Goal: Task Accomplishment & Management: Use online tool/utility

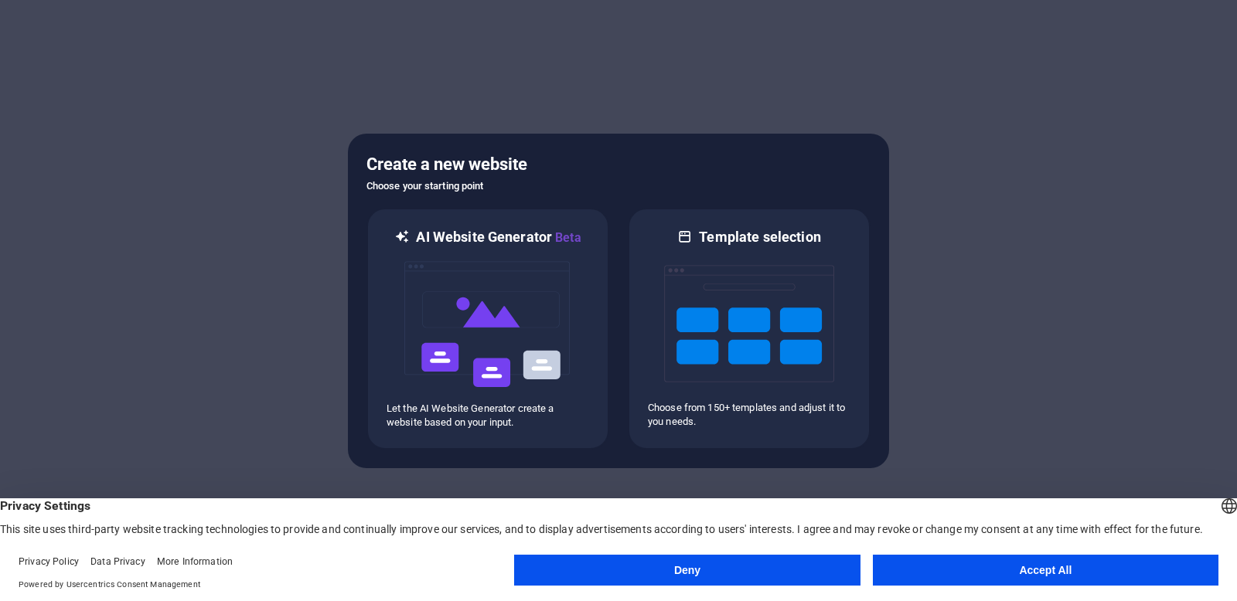
click at [1003, 573] on button "Accept All" at bounding box center [1045, 570] width 345 height 31
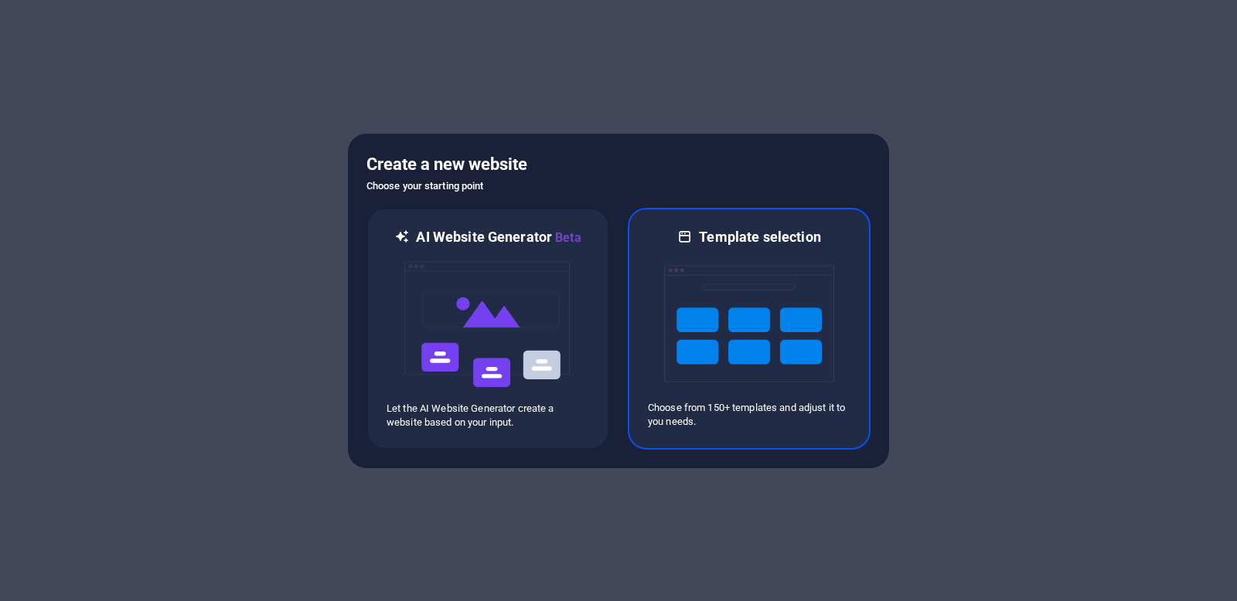
click at [797, 321] on img at bounding box center [749, 324] width 170 height 155
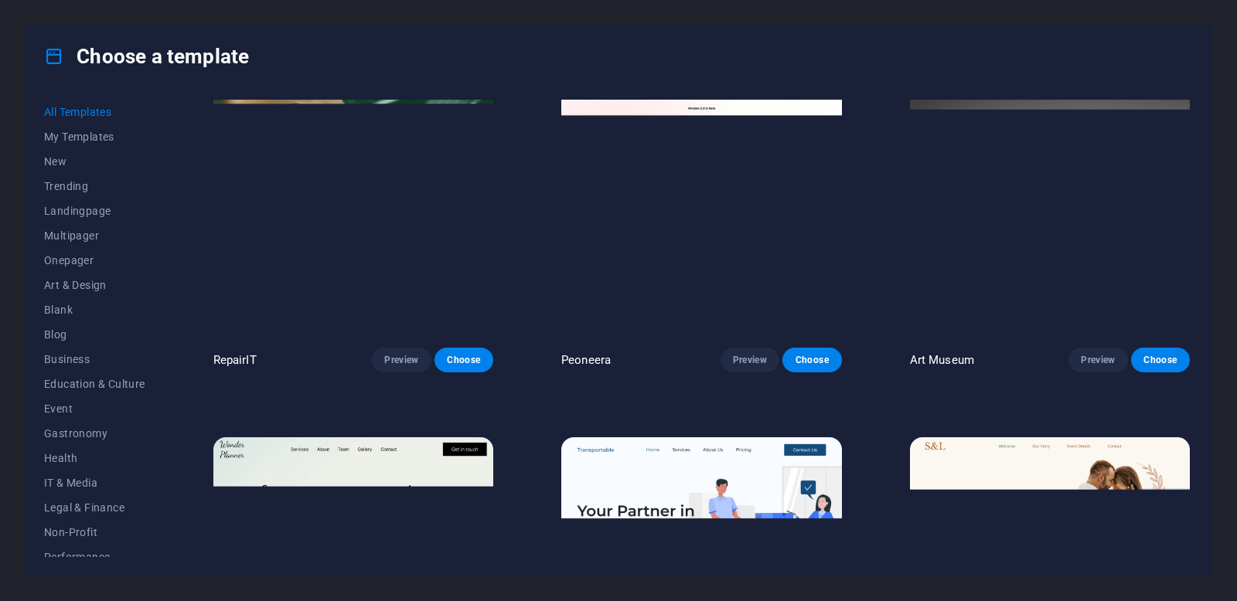
scroll to position [390, 0]
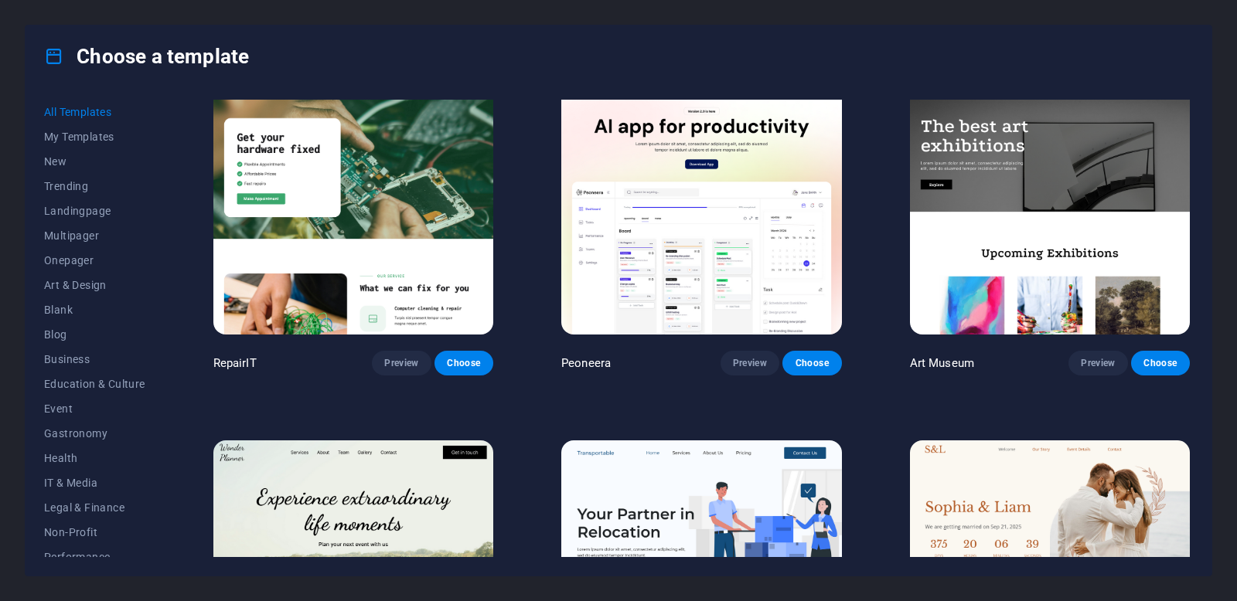
click at [1013, 205] on img at bounding box center [1050, 206] width 280 height 258
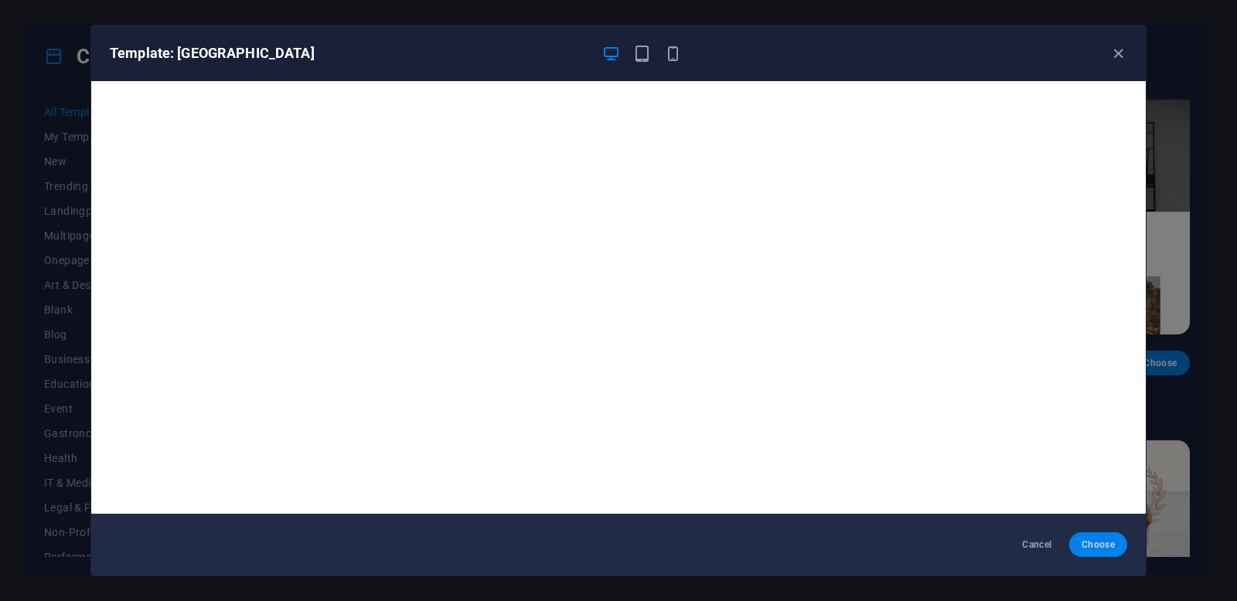
click at [1099, 546] on span "Choose" at bounding box center [1097, 545] width 33 height 12
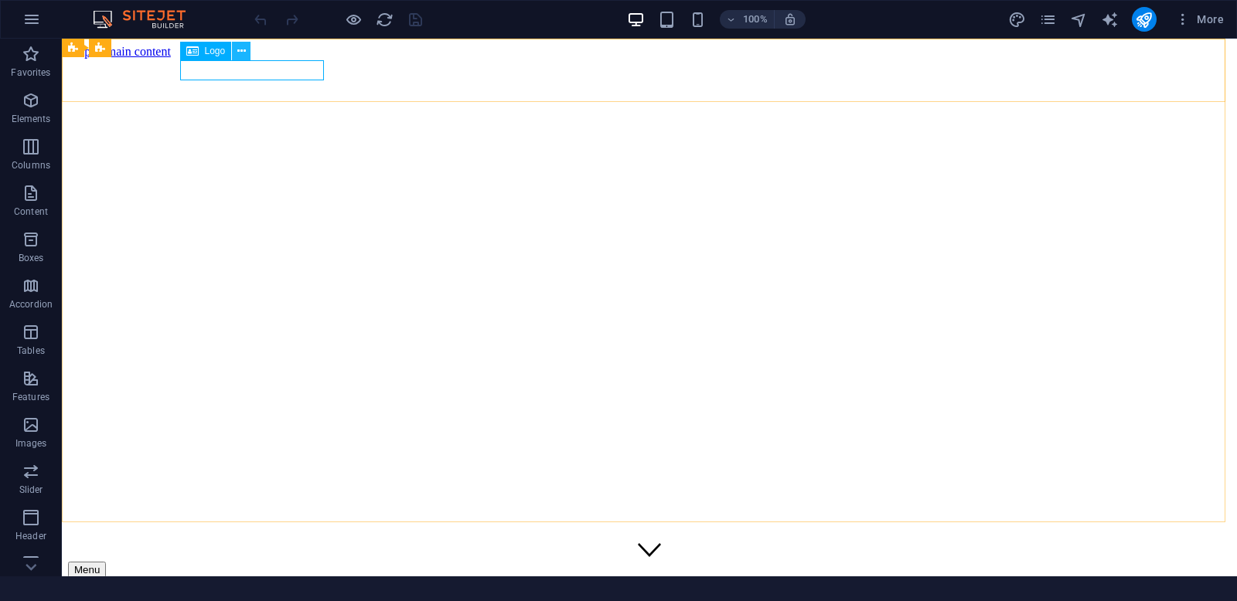
click at [244, 50] on icon at bounding box center [241, 51] width 9 height 16
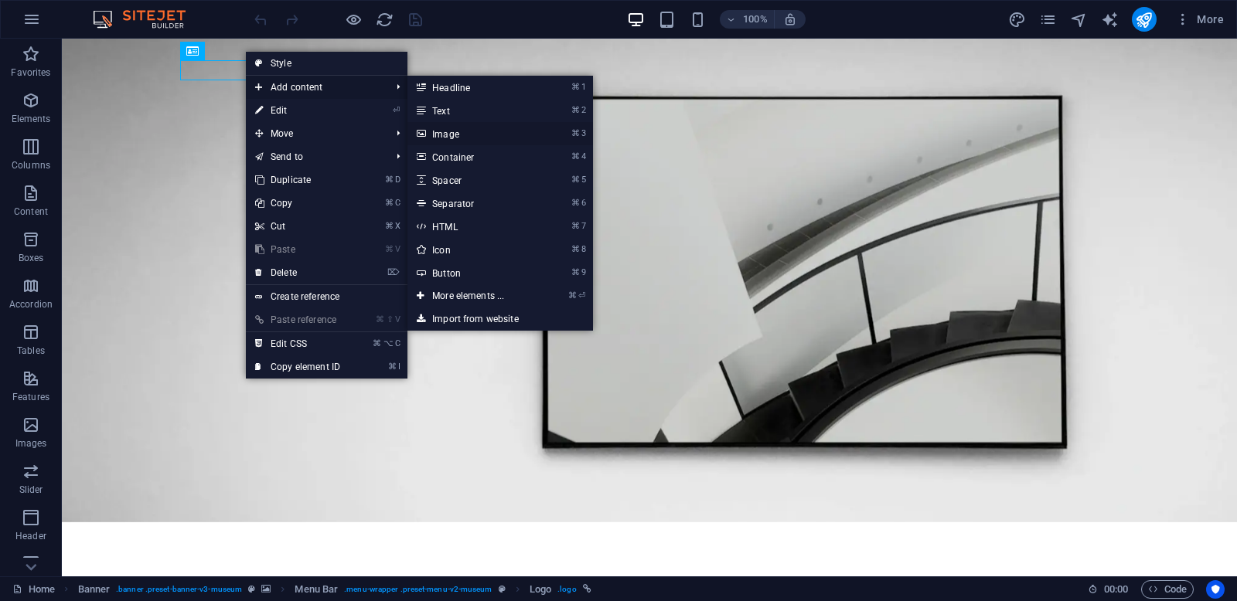
click at [475, 138] on link "⌘ 3 Image" at bounding box center [471, 133] width 128 height 23
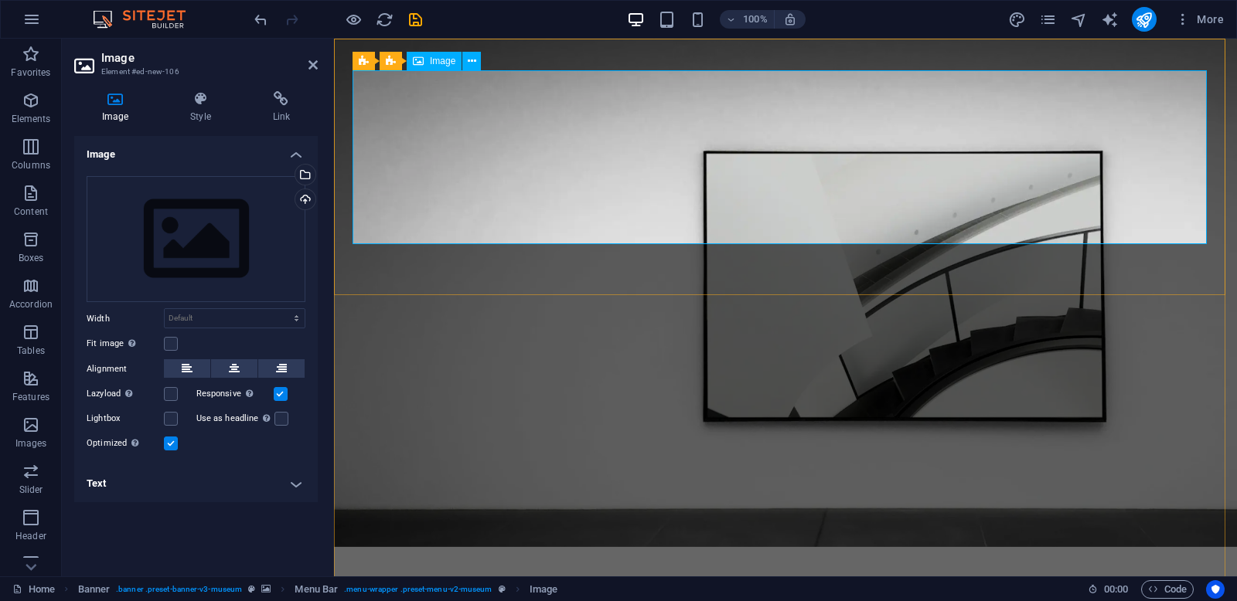
click at [186, 213] on div "Drag files here, click to choose files or select files from Files or our free s…" at bounding box center [196, 239] width 219 height 127
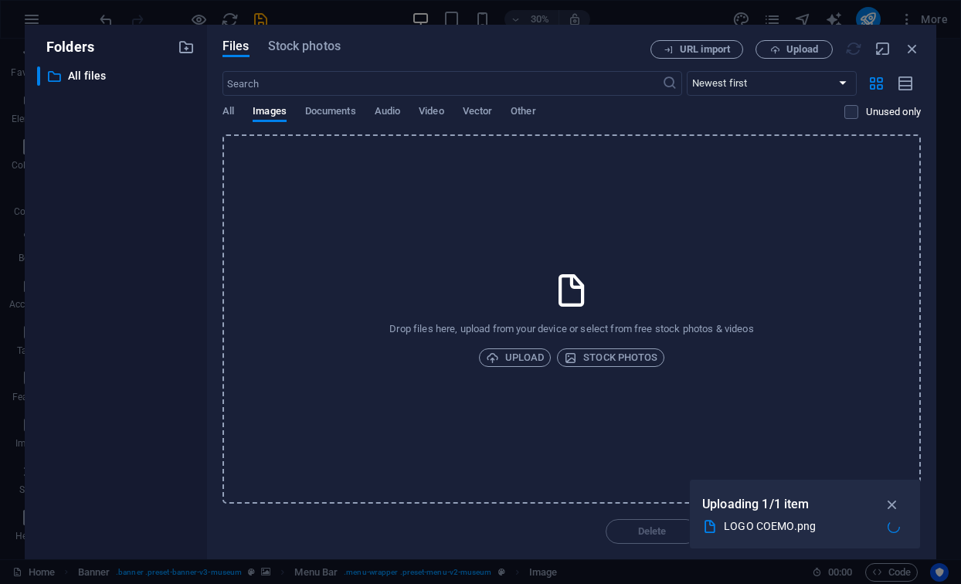
click at [533, 265] on div "Drop files here, upload from your device or select from free stock photos & vid…" at bounding box center [572, 318] width 699 height 369
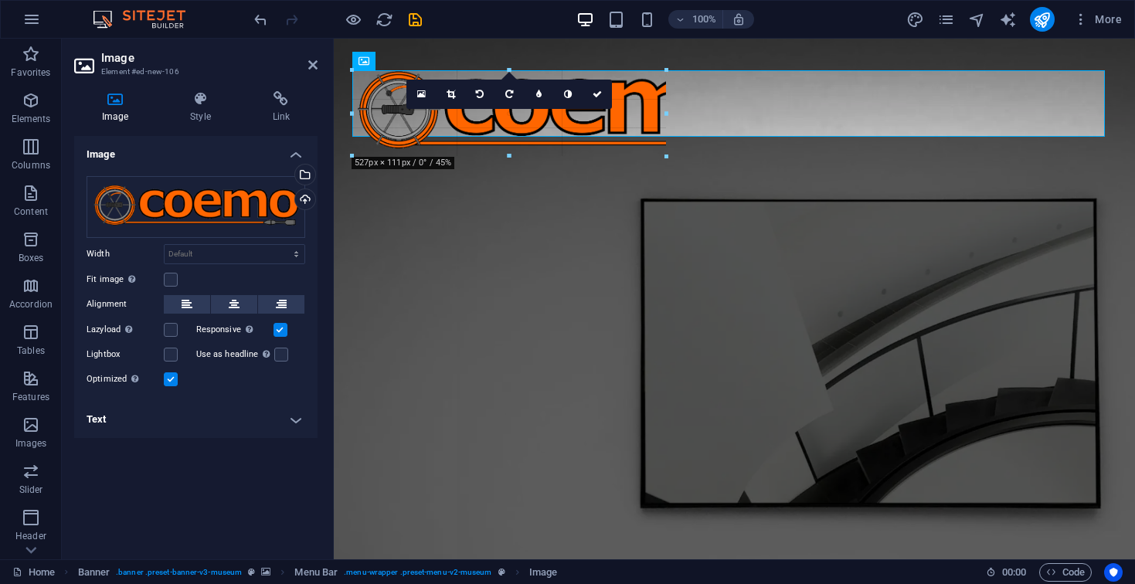
drag, startPoint x: 1105, startPoint y: 232, endPoint x: 887, endPoint y: 139, distance: 236.9
type input "406"
select select "px"
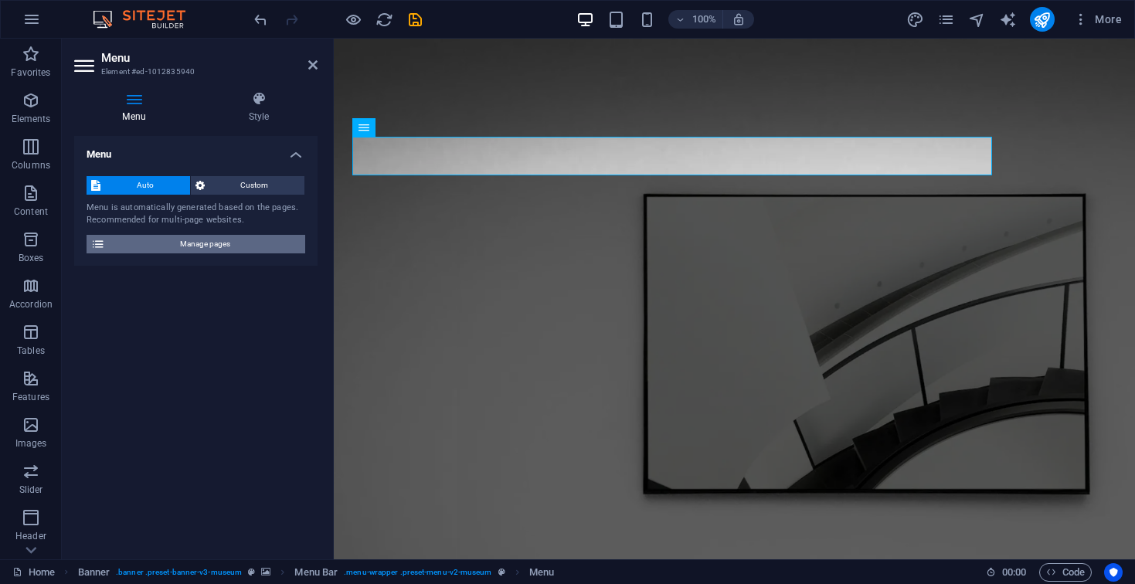
click at [124, 242] on span "Manage pages" at bounding box center [205, 244] width 191 height 19
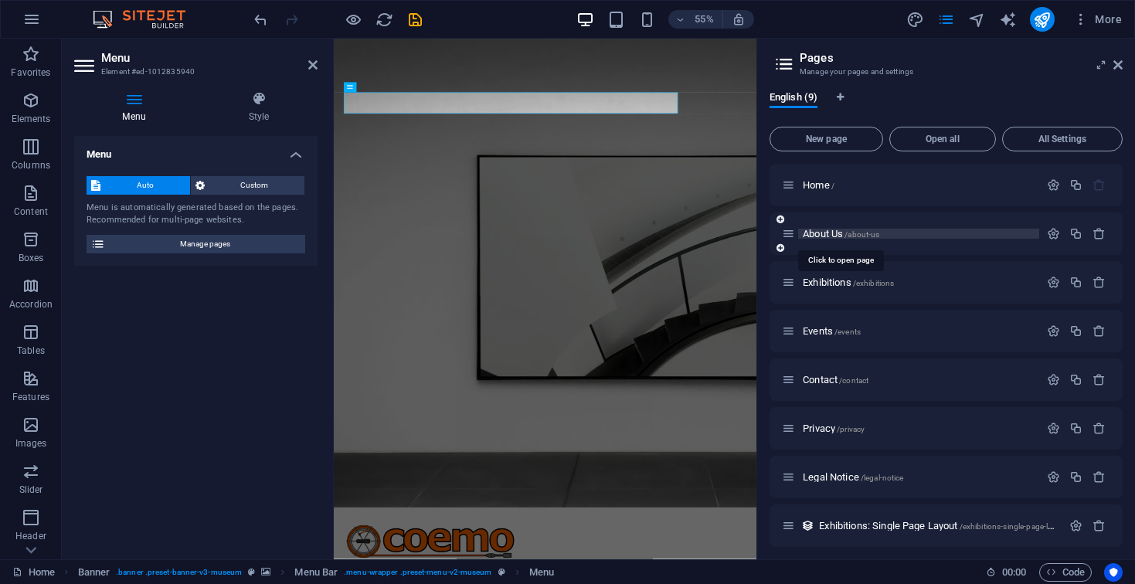
click at [828, 238] on span "About Us /about-us" at bounding box center [841, 234] width 77 height 12
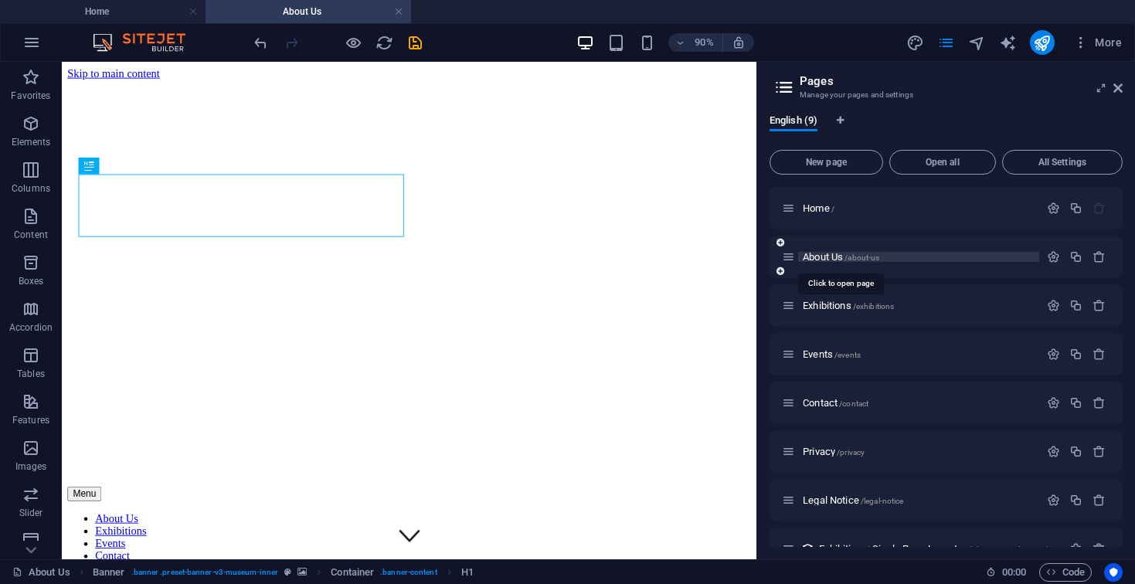
click at [825, 255] on span "About Us /about-us" at bounding box center [841, 257] width 77 height 12
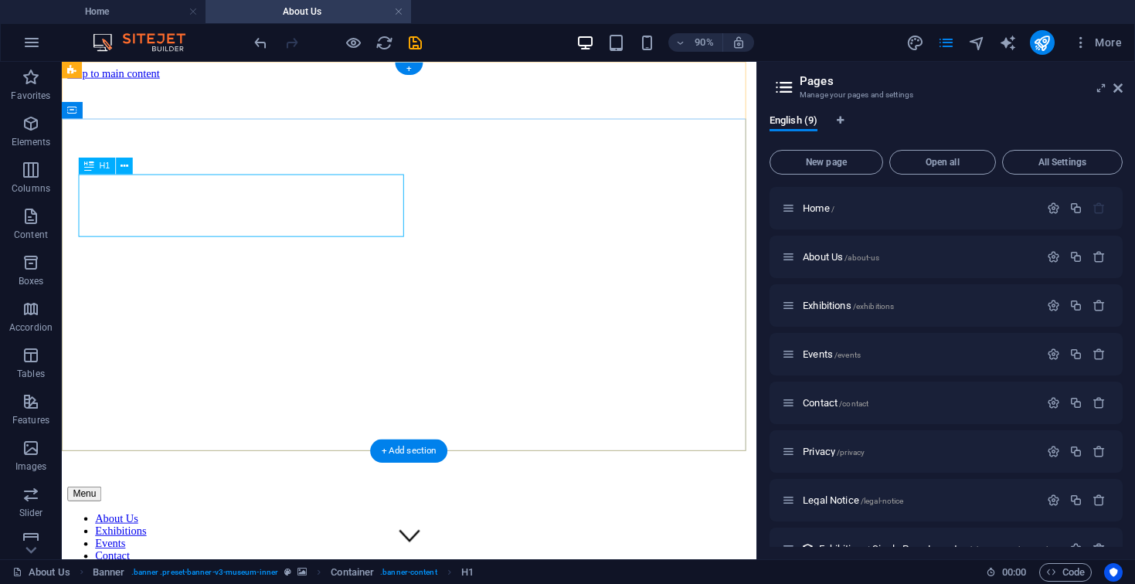
drag, startPoint x: 366, startPoint y: 224, endPoint x: 124, endPoint y: 225, distance: 241.9
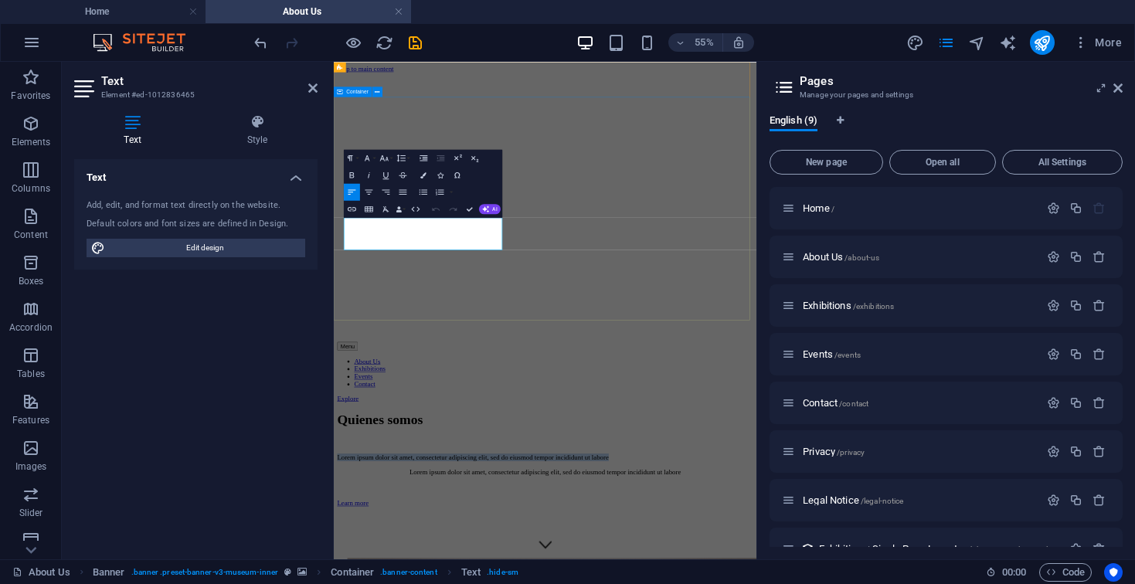
drag, startPoint x: 611, startPoint y: 388, endPoint x: 345, endPoint y: 362, distance: 267.1
